Goal: Navigation & Orientation: Go to known website

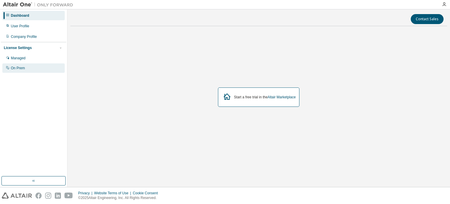
click at [19, 64] on div "On Prem" at bounding box center [33, 67] width 62 height 9
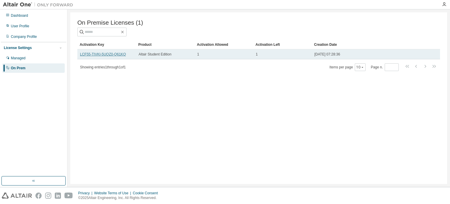
click at [110, 55] on link "LCF55-TIVKI-5UQZ0-Q61KQ" at bounding box center [103, 54] width 46 height 4
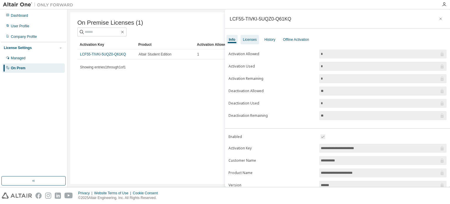
click at [249, 37] on div "Licenses" at bounding box center [250, 39] width 18 height 9
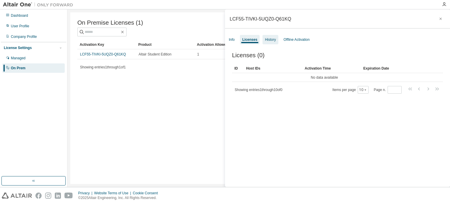
click at [263, 39] on div "History" at bounding box center [271, 39] width 16 height 9
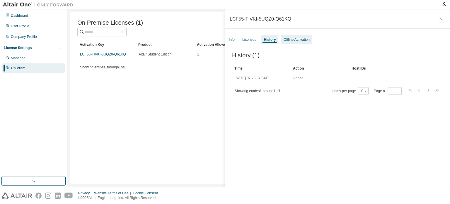
click at [287, 38] on div "Offline Activation" at bounding box center [297, 39] width 26 height 5
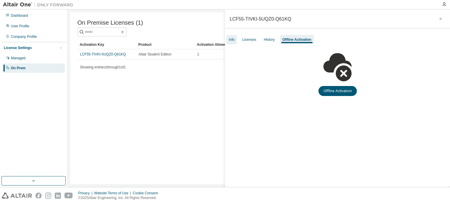
click at [234, 39] on div "Info" at bounding box center [232, 39] width 6 height 5
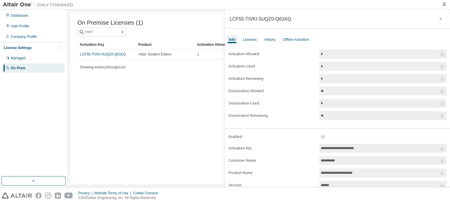
click at [439, 18] on icon "button" at bounding box center [441, 18] width 4 height 5
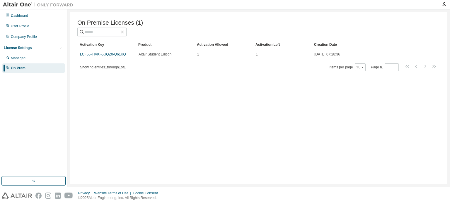
drag, startPoint x: 158, startPoint y: 56, endPoint x: 150, endPoint y: 69, distance: 15.5
click at [144, 71] on div "Showing entries 1 through 1 of 1 Items per page 10 Page n. *" at bounding box center [258, 67] width 363 height 9
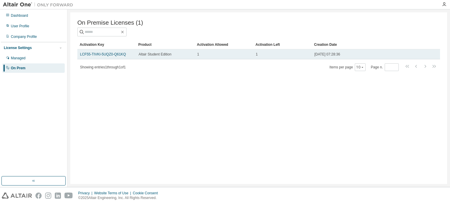
click at [219, 55] on div "1" at bounding box center [223, 54] width 53 height 5
